Goal: Task Accomplishment & Management: Manage account settings

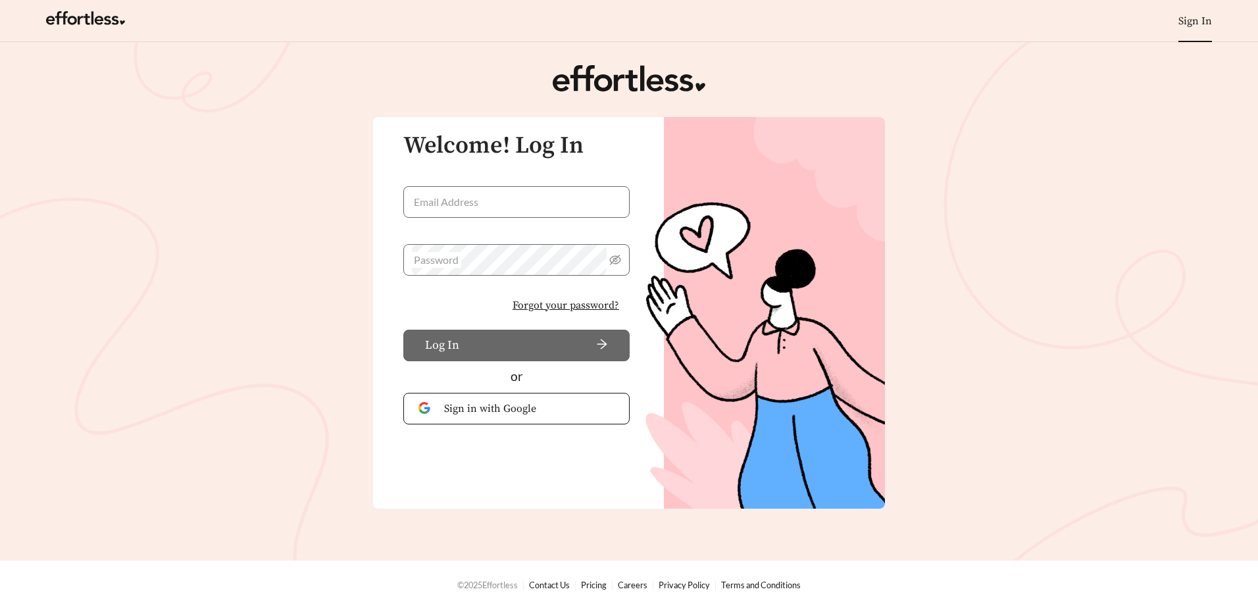
click at [1201, 18] on link "Sign In" at bounding box center [1195, 20] width 34 height 13
click at [522, 203] on input "Email Address" at bounding box center [516, 202] width 226 height 32
type input "**********"
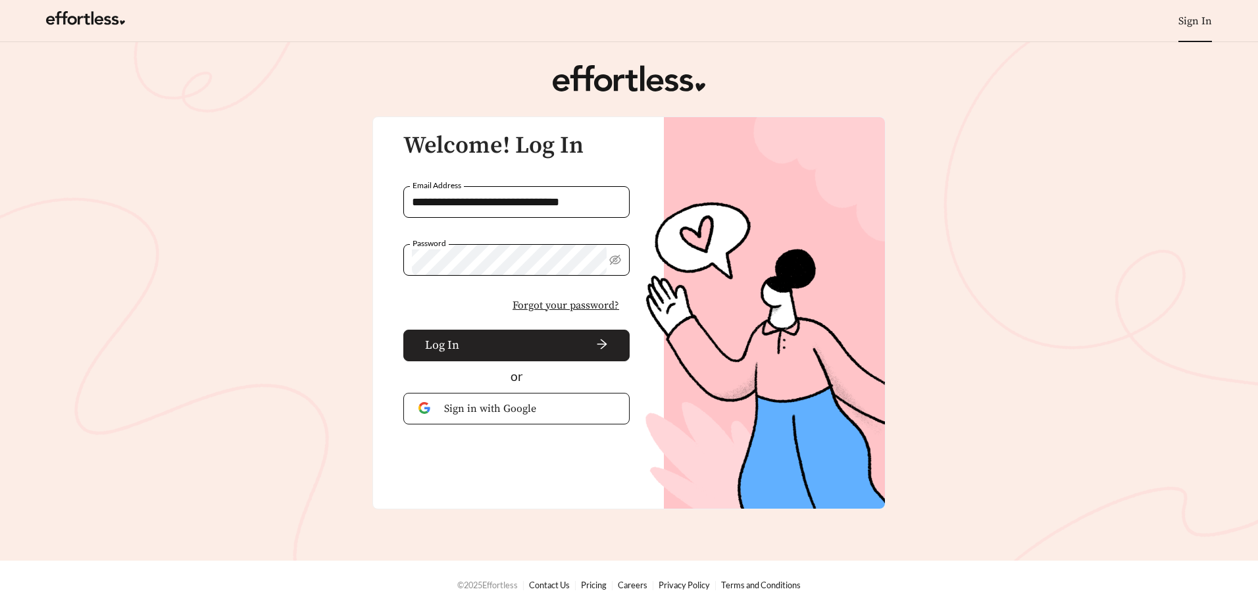
click at [493, 341] on span "arrow-right" at bounding box center [535, 345] width 143 height 14
click at [540, 307] on span "Forgot your password?" at bounding box center [565, 305] width 107 height 16
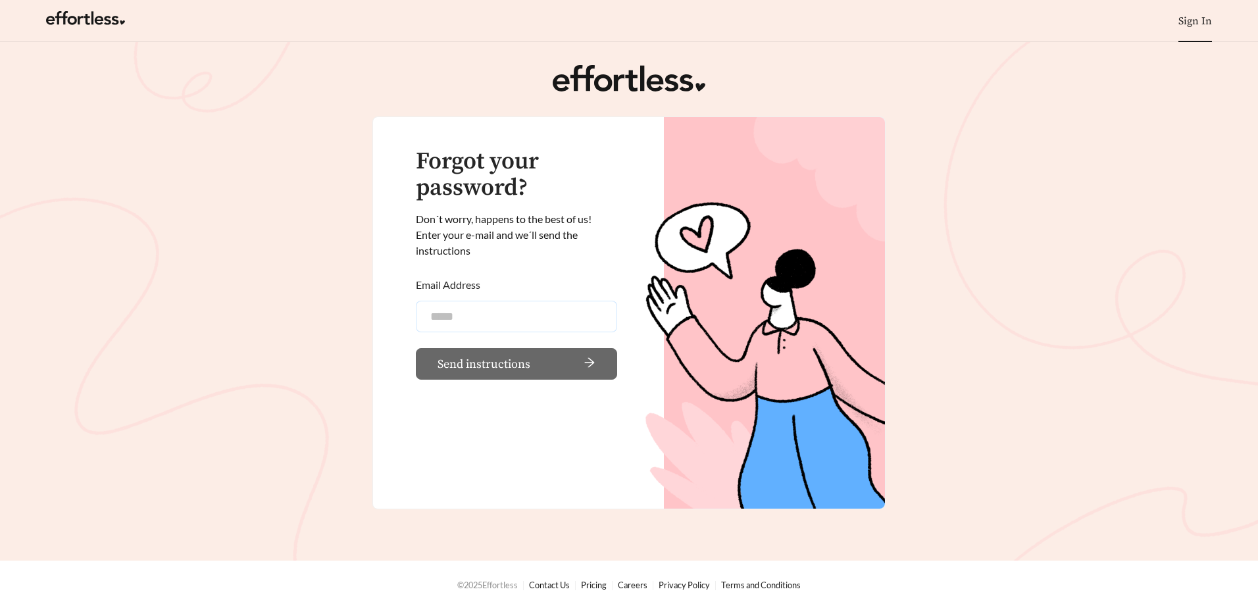
click at [540, 307] on input "Email Address" at bounding box center [516, 317] width 201 height 32
type input "**********"
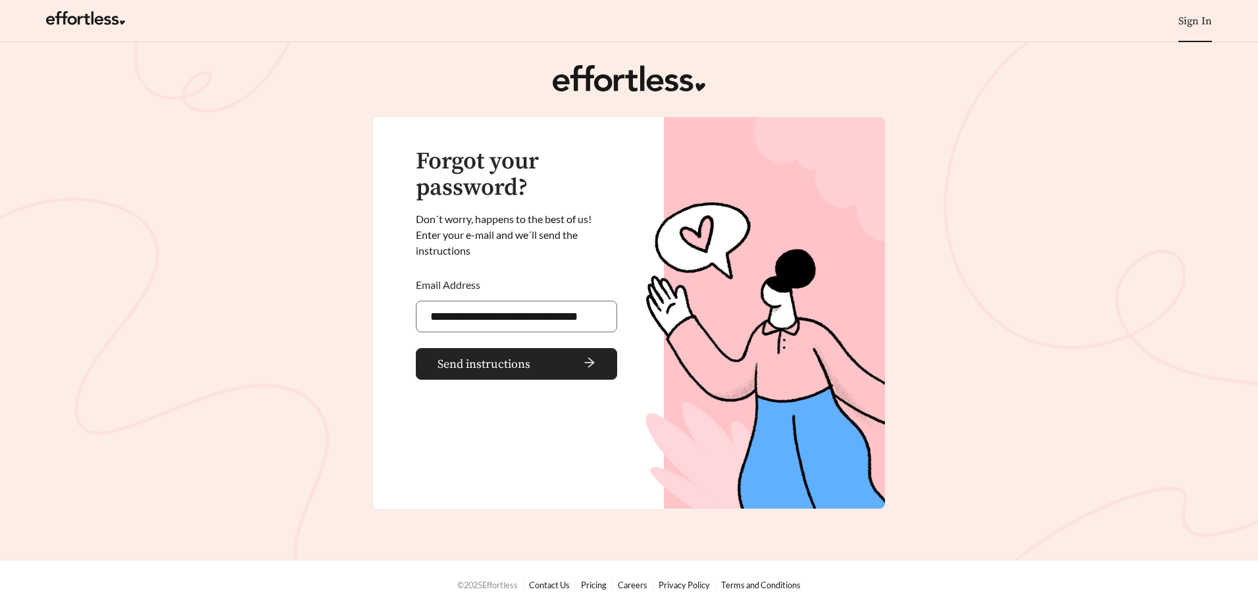
click at [509, 368] on span "Send instructions" at bounding box center [483, 364] width 93 height 18
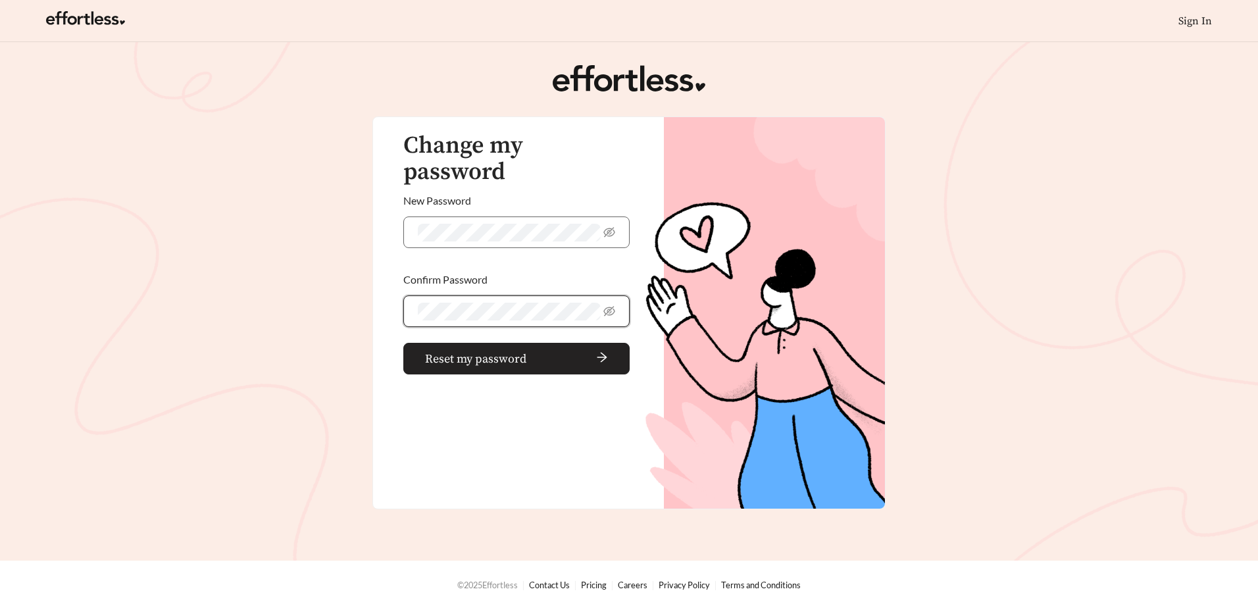
click at [497, 350] on span "Reset my password" at bounding box center [475, 359] width 101 height 18
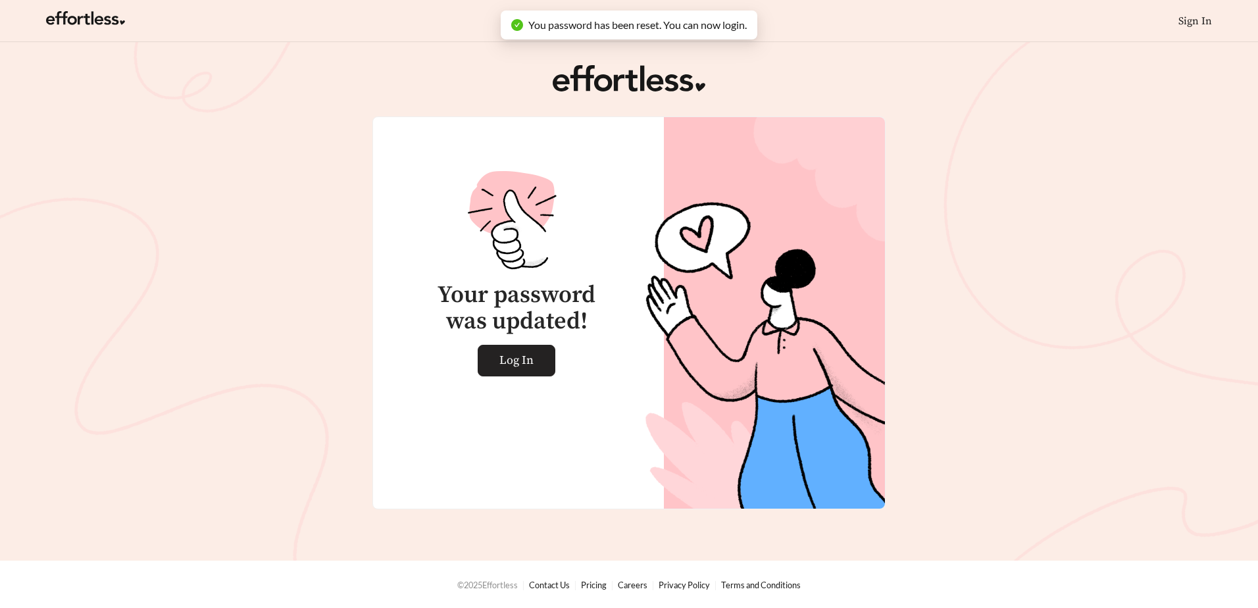
click at [514, 370] on span "Log In" at bounding box center [516, 360] width 34 height 30
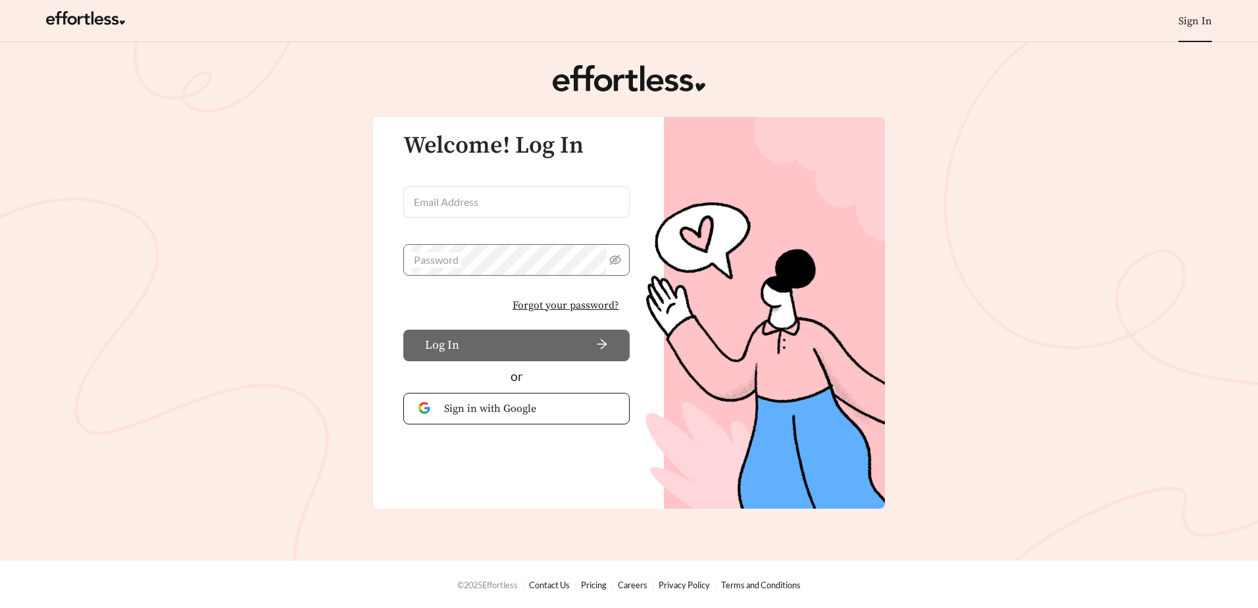
click at [479, 209] on input "Email Address" at bounding box center [516, 202] width 226 height 32
type input "**********"
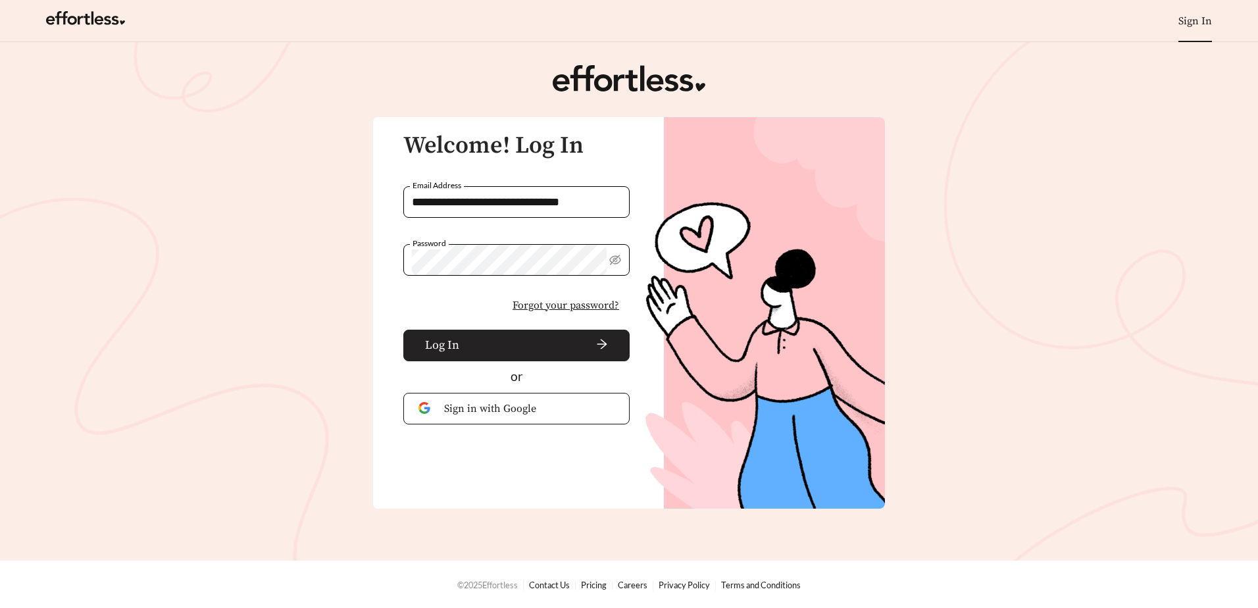
click at [506, 347] on span "arrow-right" at bounding box center [535, 345] width 143 height 14
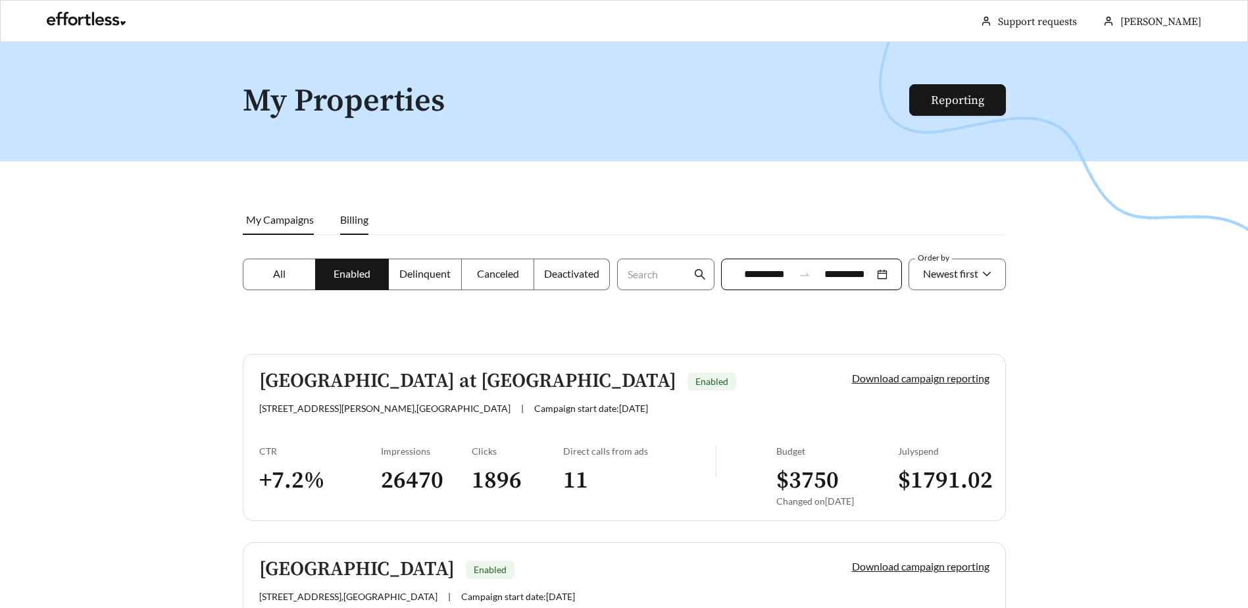
click at [343, 224] on span "Billing" at bounding box center [354, 219] width 28 height 12
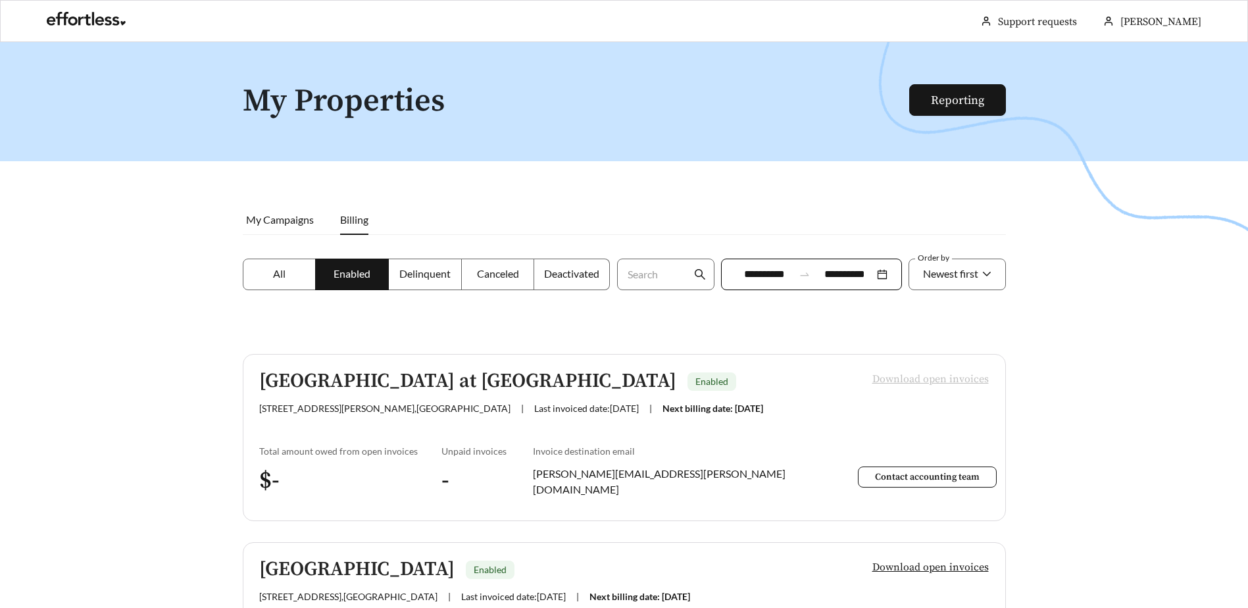
click at [291, 274] on label "All" at bounding box center [280, 275] width 74 height 32
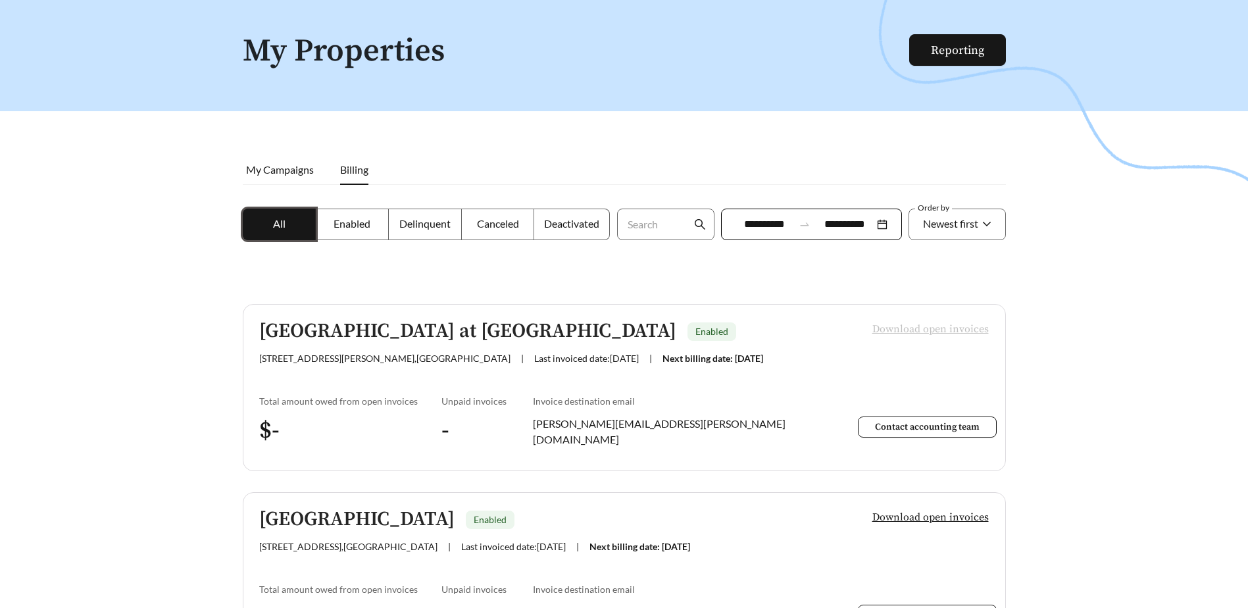
scroll to position [39, 0]
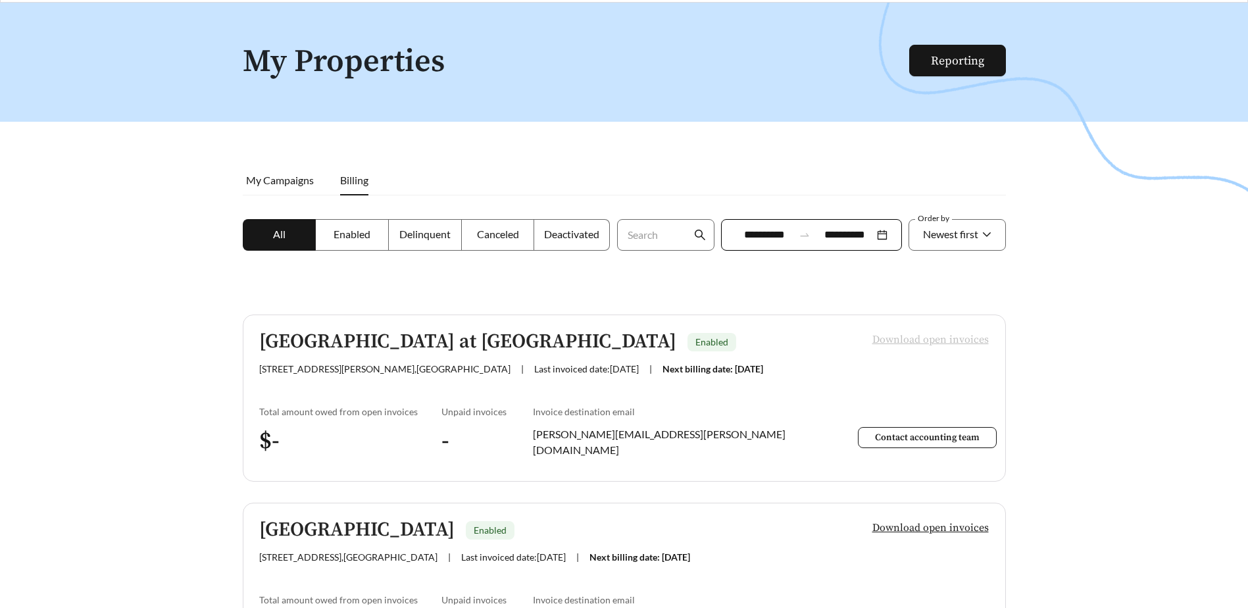
click at [426, 232] on span "Delinquent" at bounding box center [424, 234] width 51 height 12
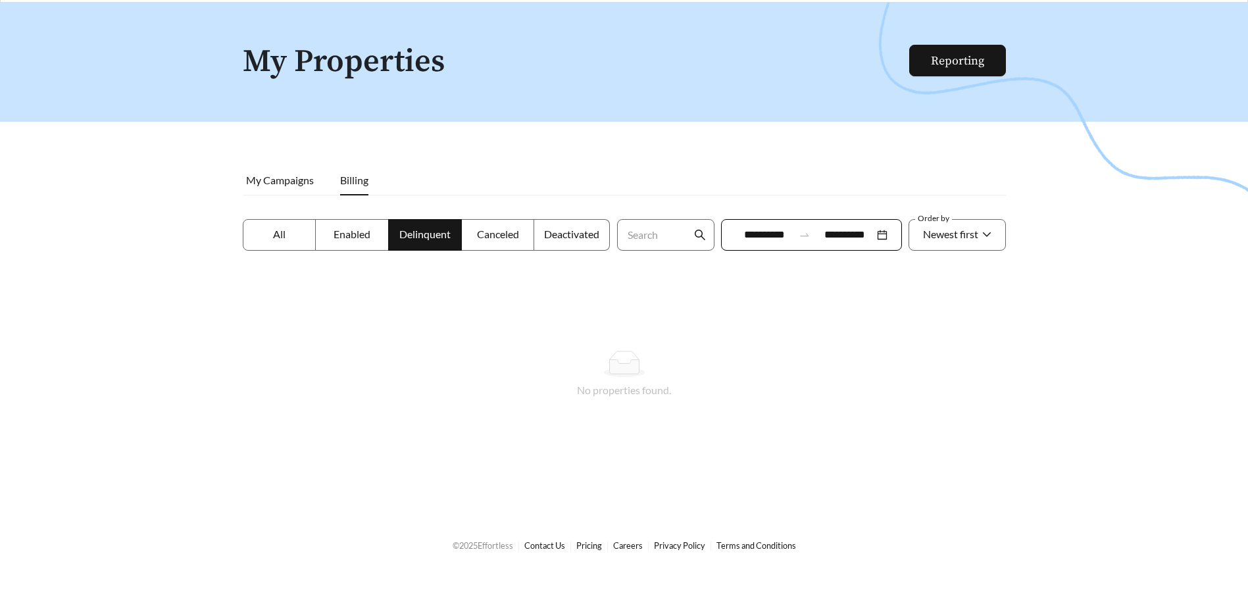
click at [578, 235] on span "Deactivated" at bounding box center [571, 234] width 55 height 12
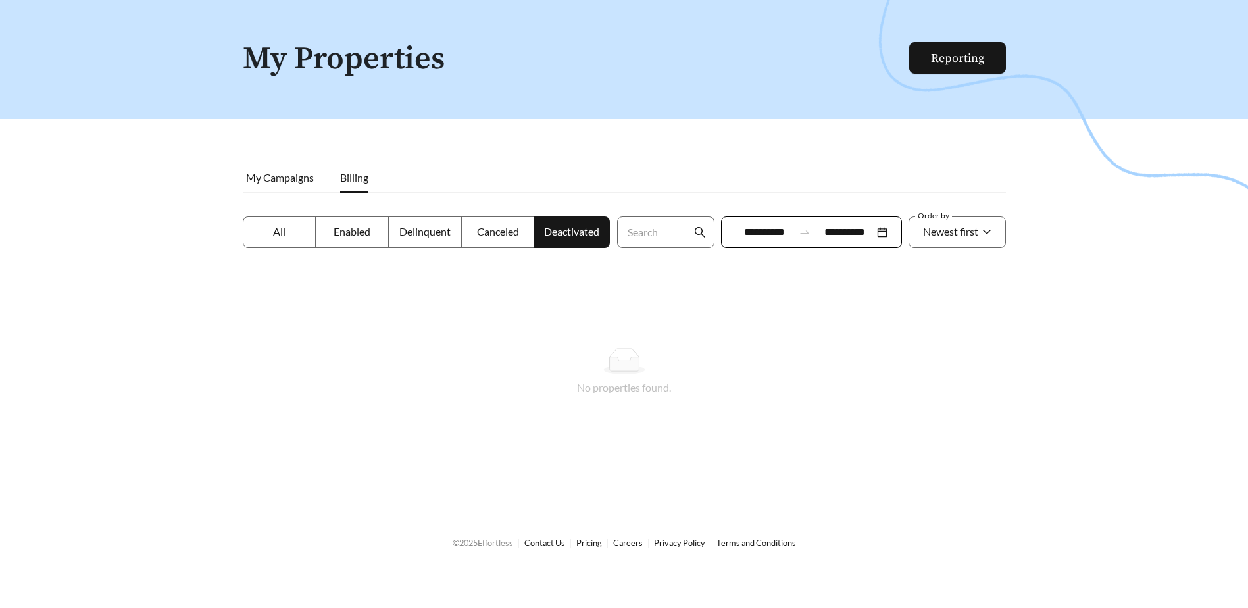
click at [778, 239] on input "**********" at bounding box center [764, 232] width 59 height 16
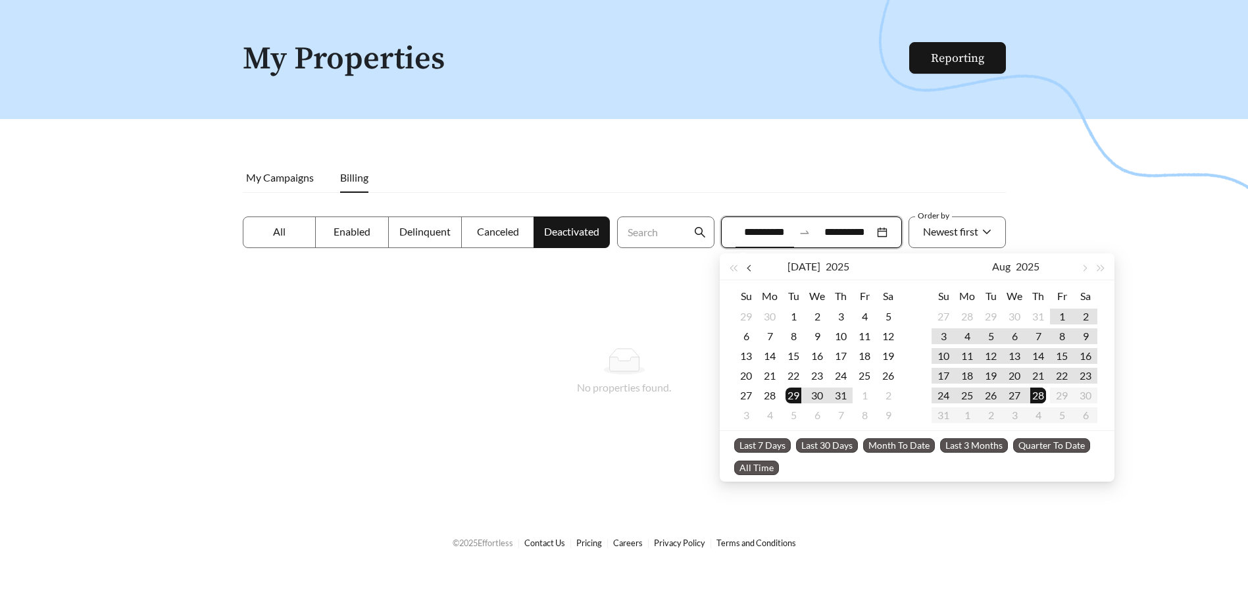
click at [747, 272] on button "button" at bounding box center [750, 266] width 17 height 26
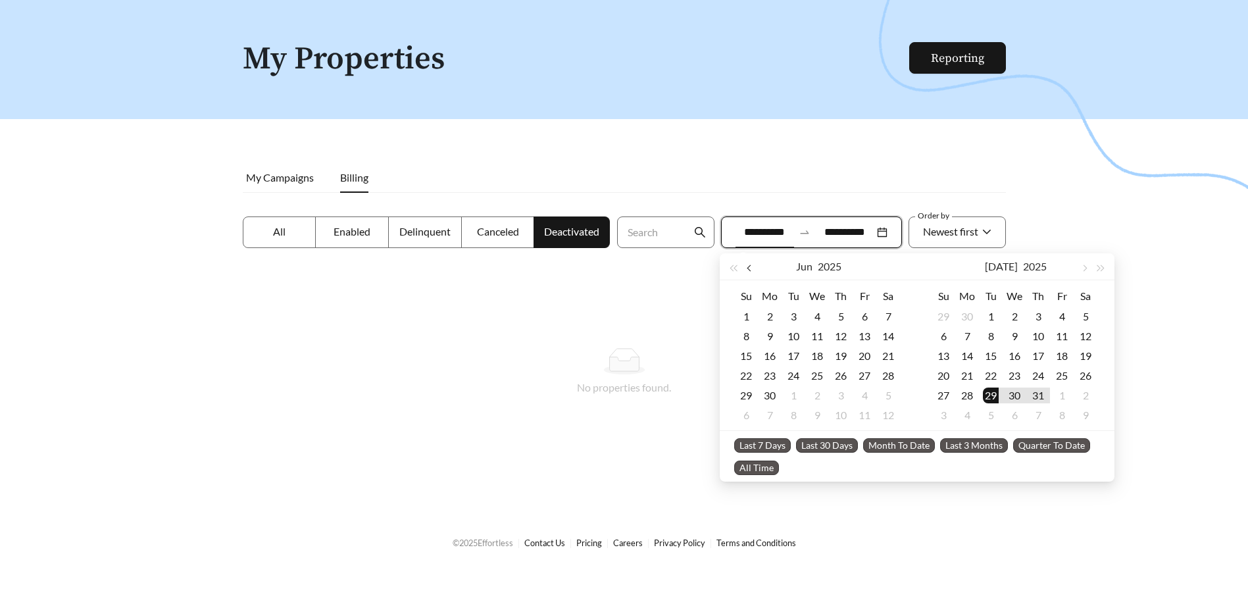
click at [747, 272] on button "button" at bounding box center [750, 266] width 17 height 26
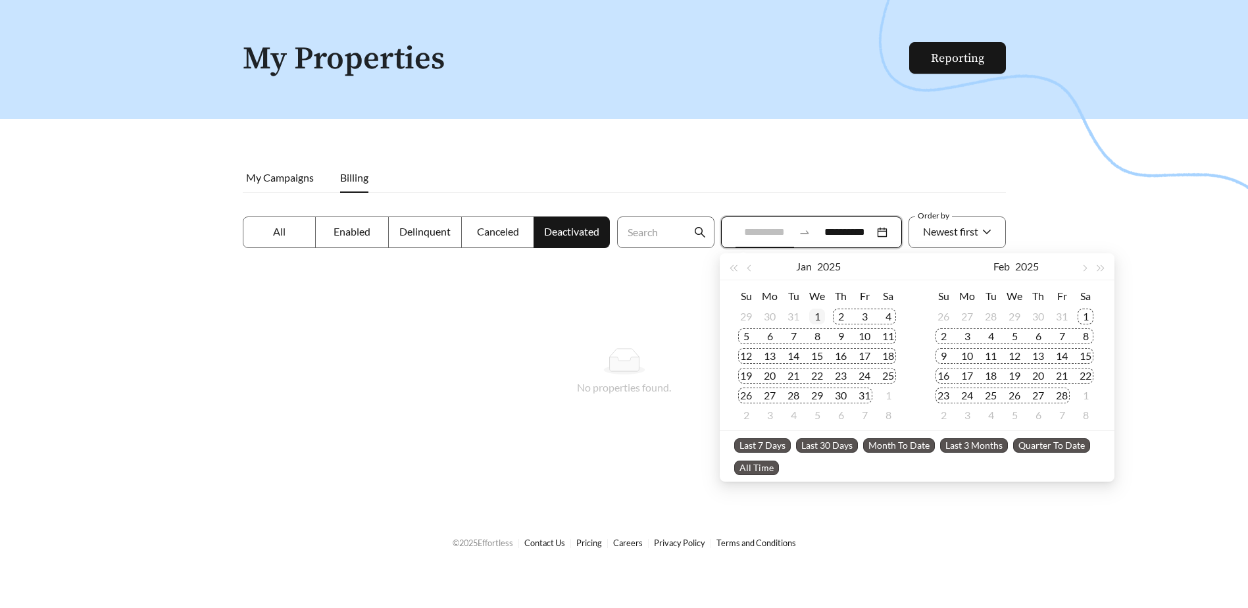
type input "**********"
click at [821, 314] on div "1" at bounding box center [817, 317] width 16 height 16
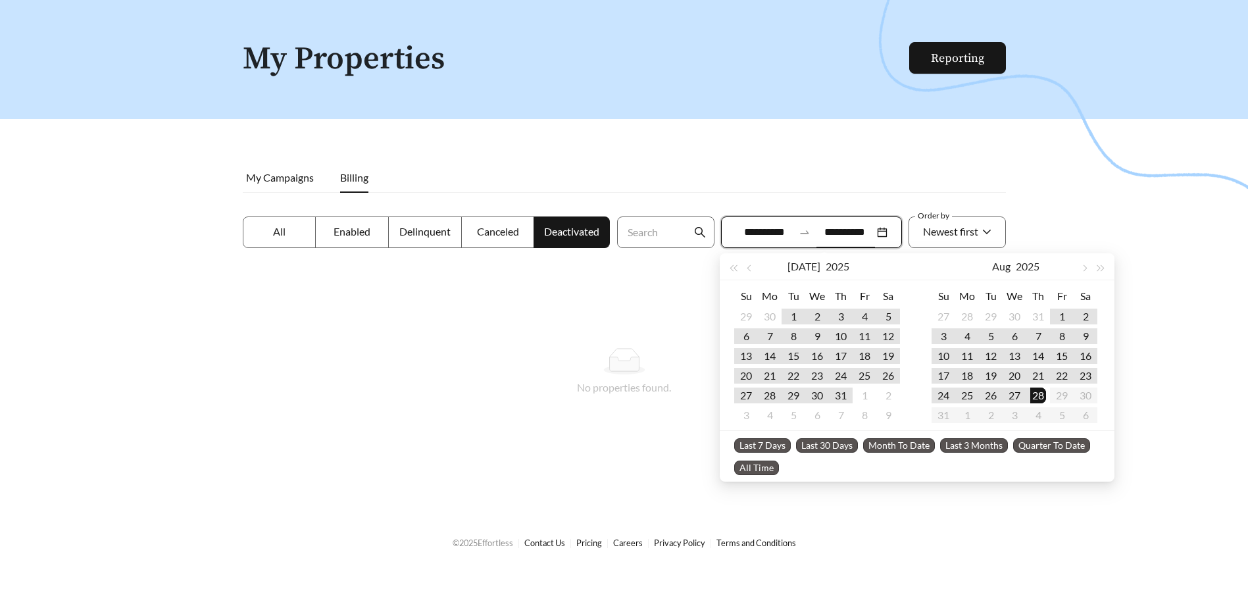
click at [285, 235] on span "All" at bounding box center [279, 231] width 12 height 12
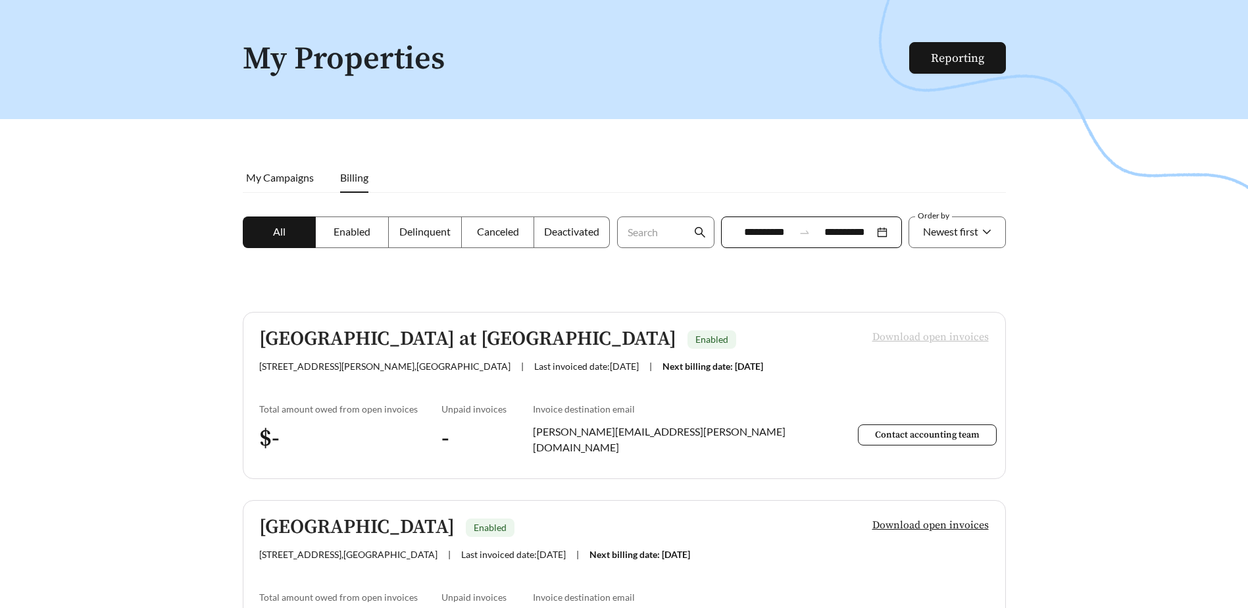
click at [426, 234] on span "Delinquent" at bounding box center [424, 231] width 51 height 12
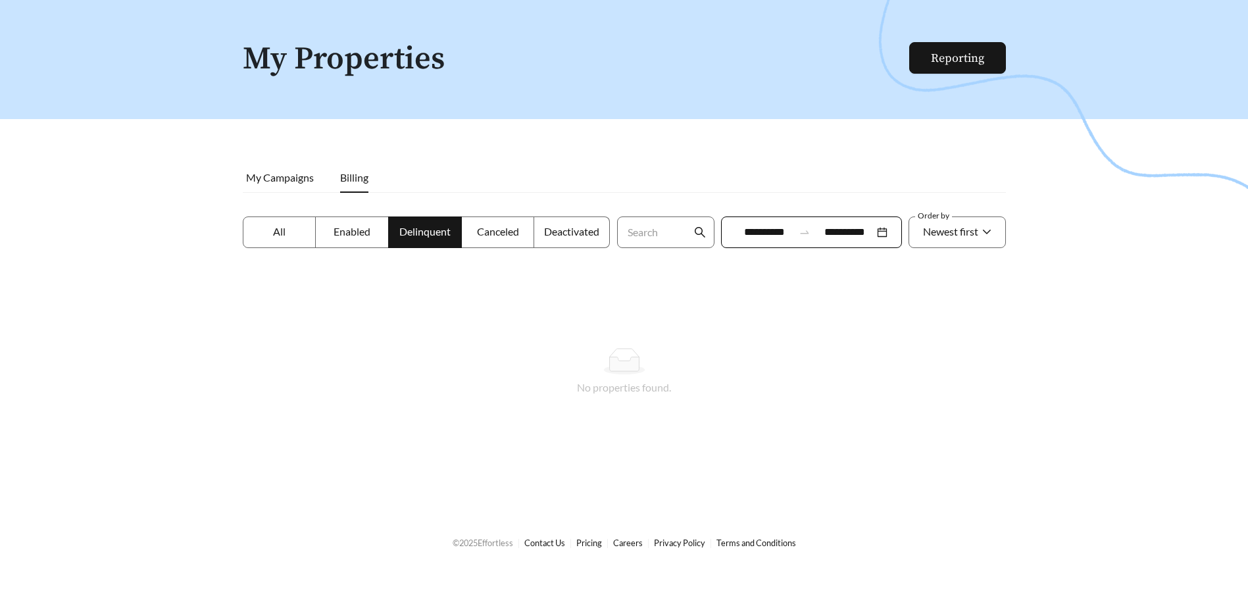
click at [572, 231] on span "Deactivated" at bounding box center [571, 231] width 55 height 12
click at [271, 232] on label "All" at bounding box center [280, 232] width 74 height 32
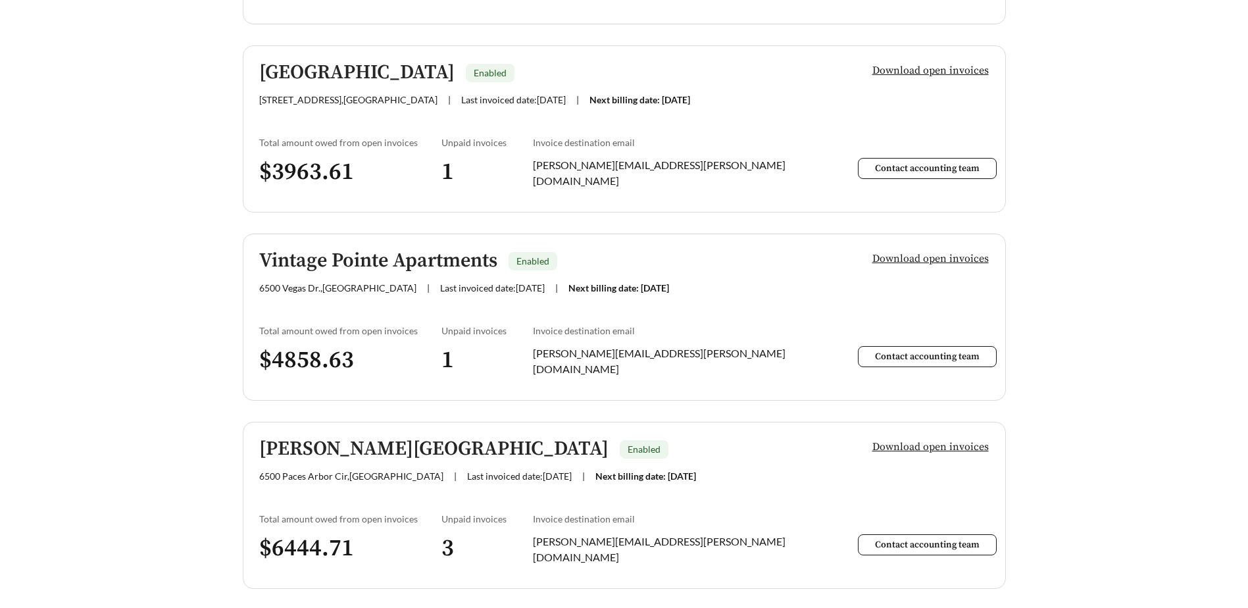
scroll to position [303, 0]
